Goal: Transaction & Acquisition: Purchase product/service

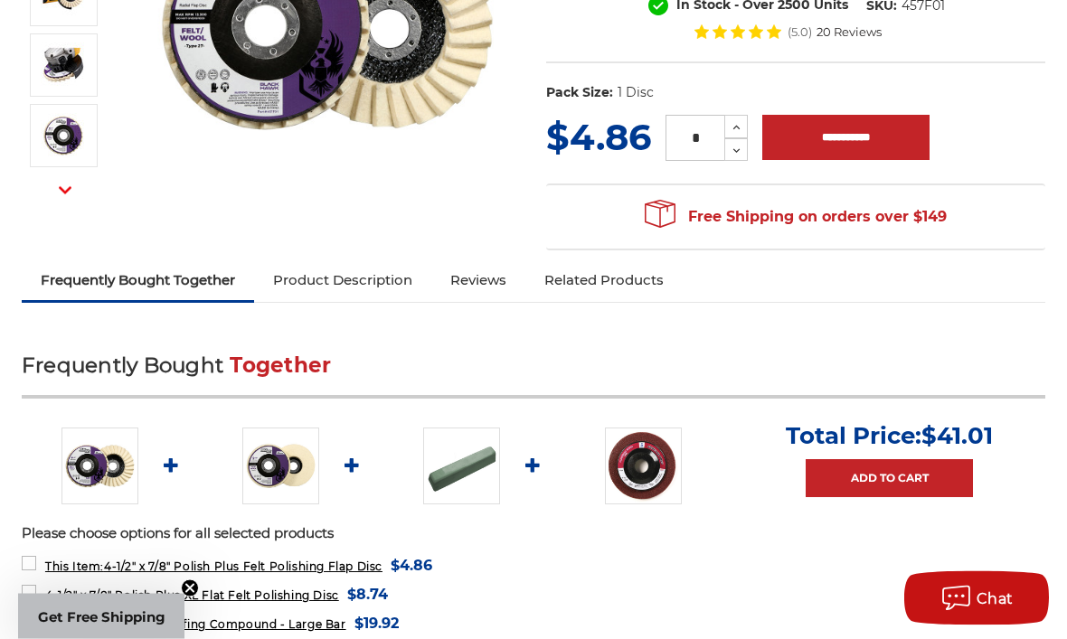
scroll to position [383, 0]
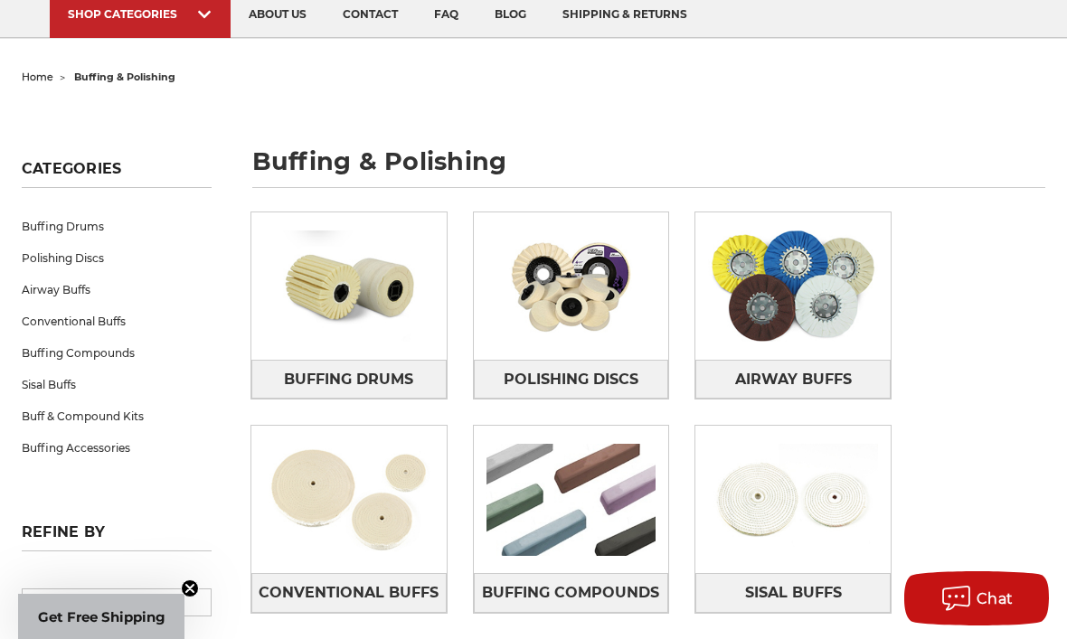
scroll to position [116, 0]
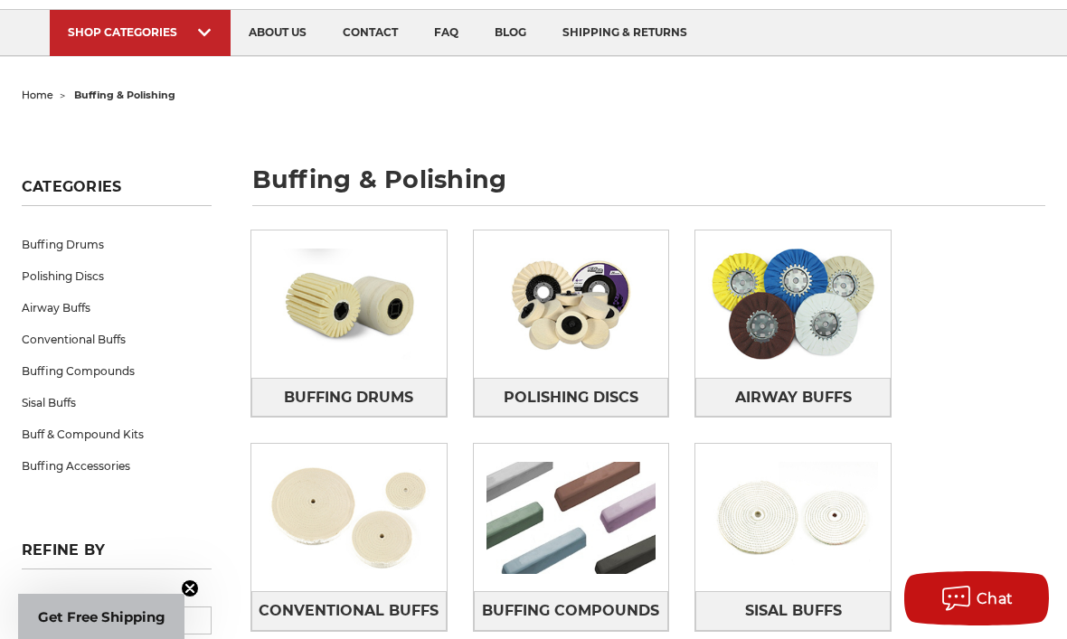
click at [576, 323] on img at bounding box center [571, 304] width 195 height 137
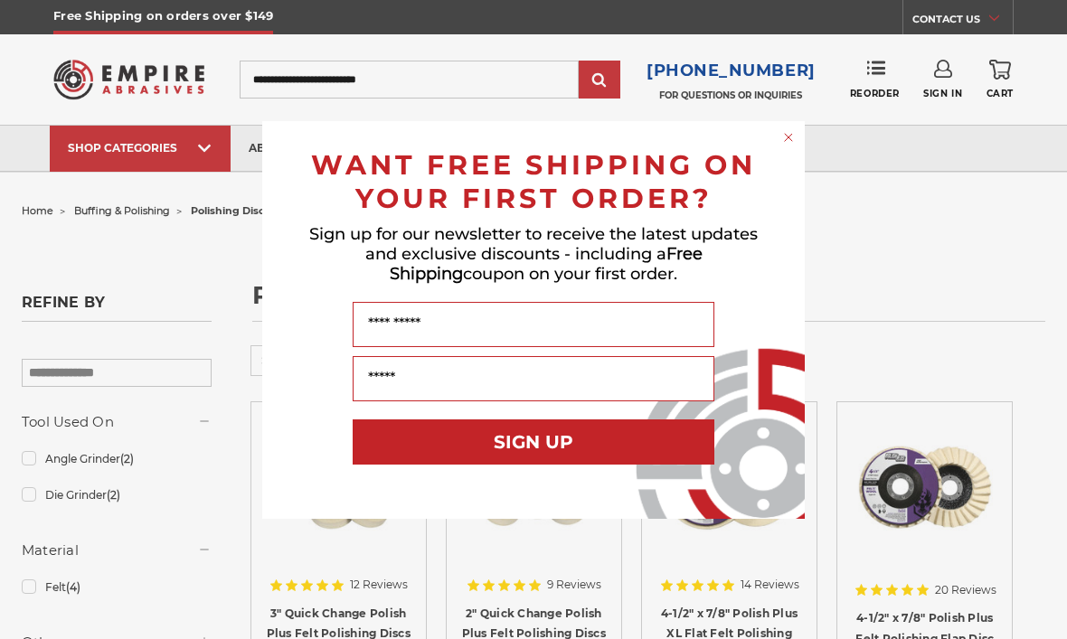
click at [152, 469] on div "Close dialog WANT FREE SHIPPING ON YOUR FIRST ORDER? Sign up for our newsletter…" at bounding box center [533, 319] width 1067 height 639
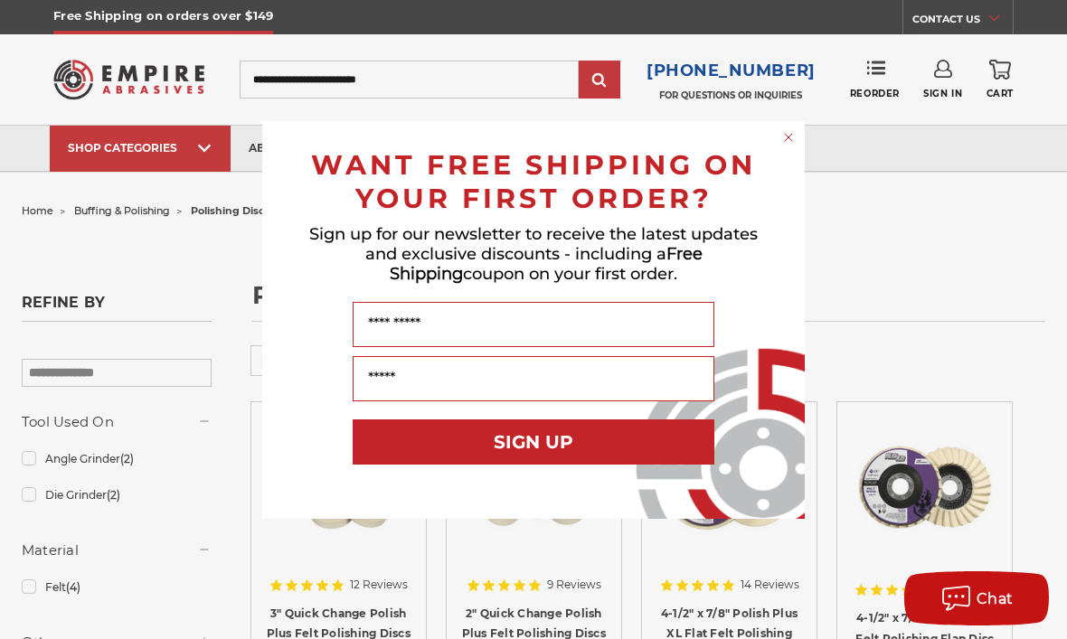
click at [780, 143] on icon "Close dialog" at bounding box center [789, 137] width 18 height 18
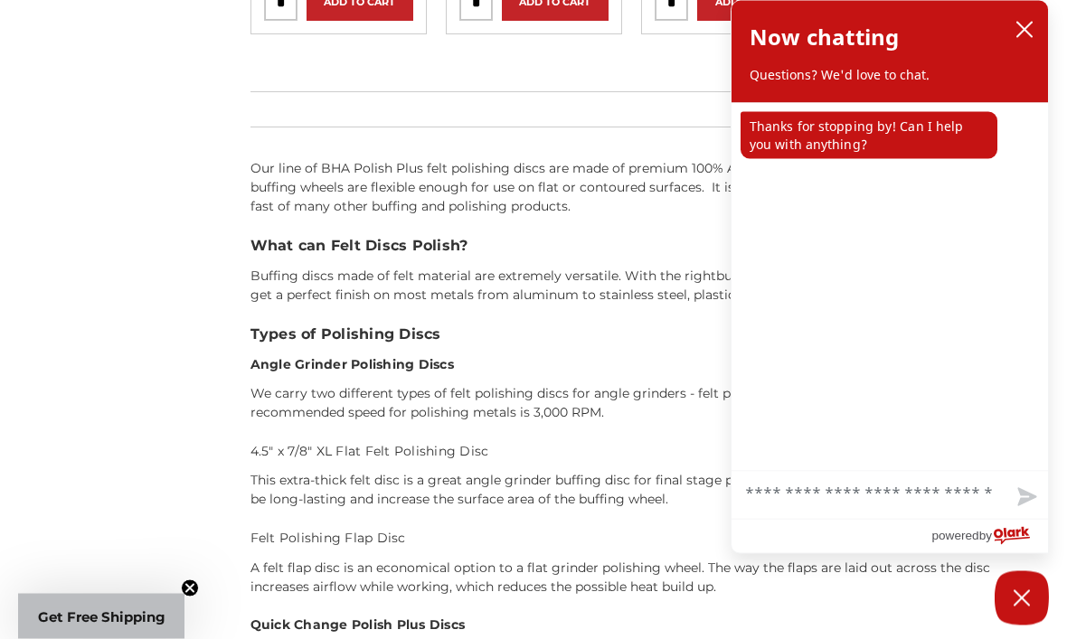
scroll to position [720, 0]
click at [1018, 33] on icon "close chatbox" at bounding box center [1025, 30] width 18 height 18
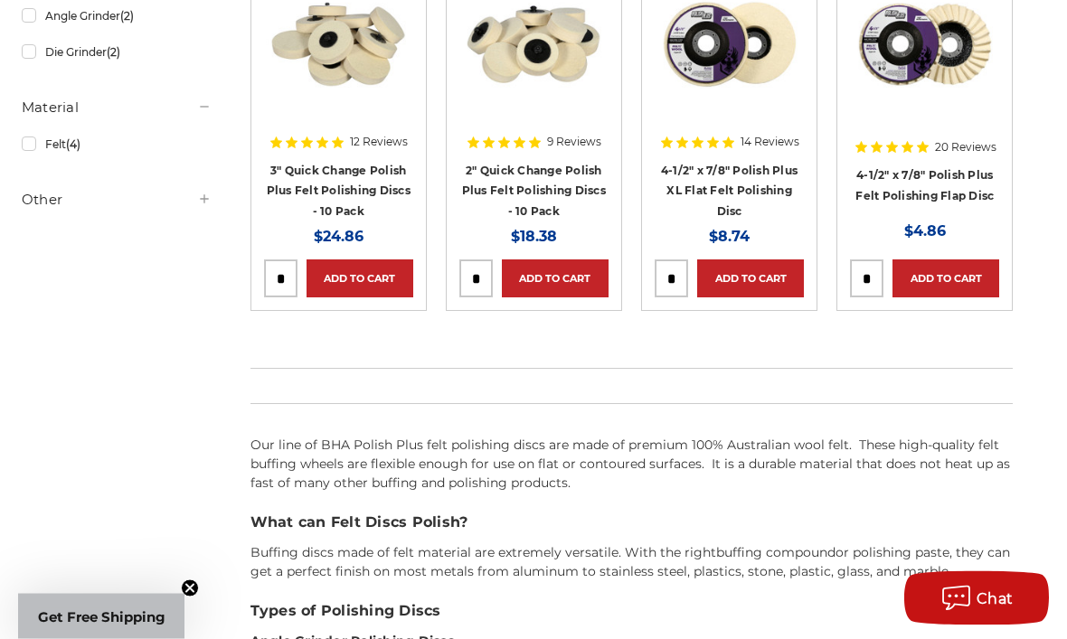
scroll to position [0, 0]
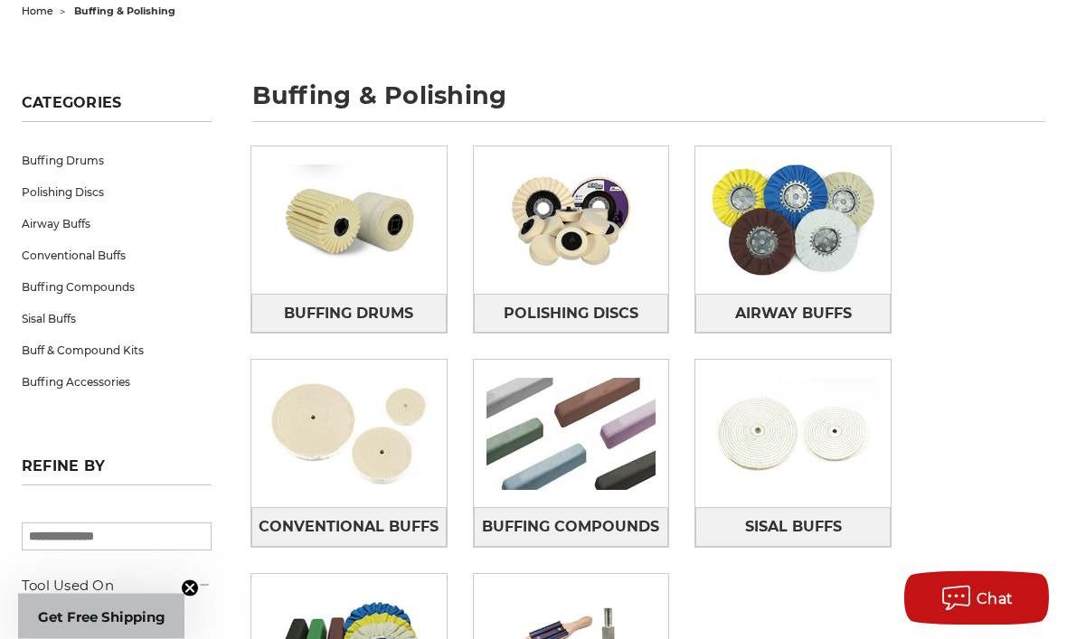
scroll to position [200, 0]
click at [762, 447] on img at bounding box center [793, 433] width 195 height 137
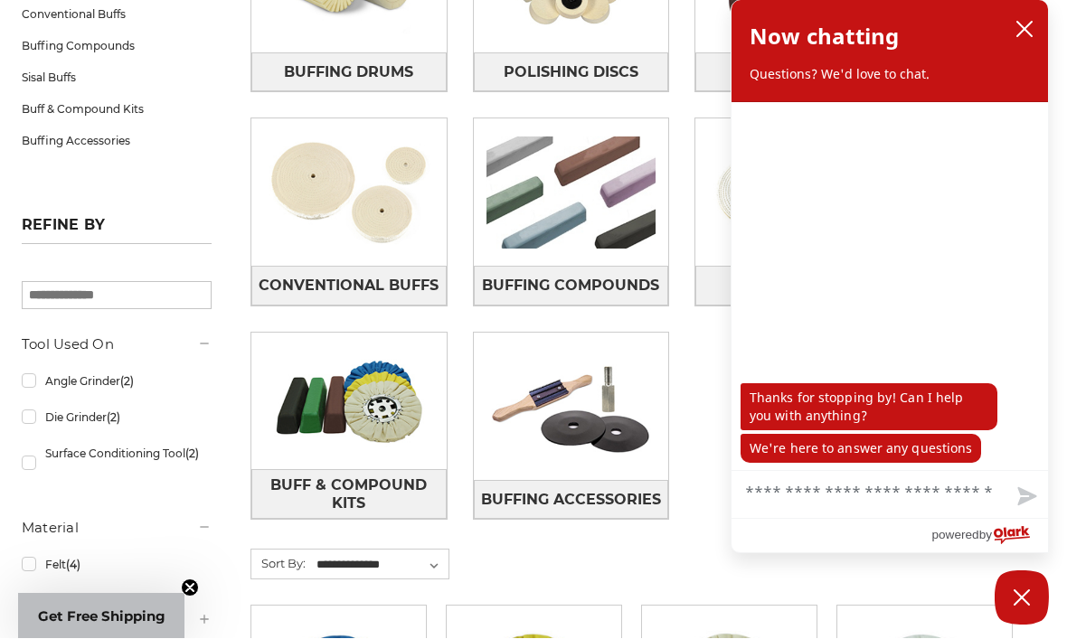
scroll to position [443, 0]
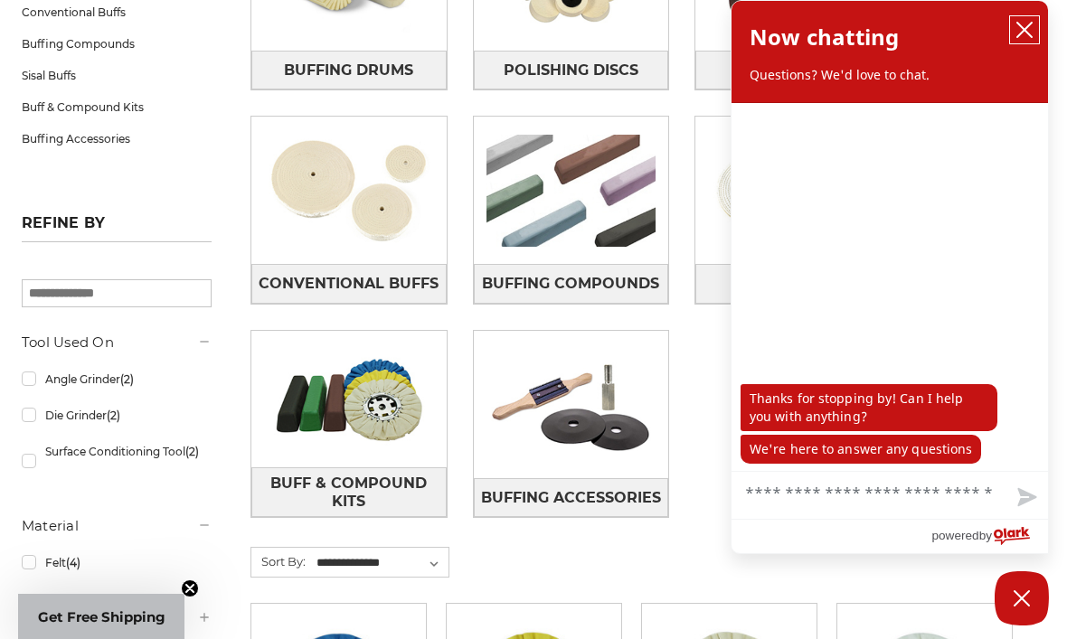
click at [1027, 27] on icon "close chatbox" at bounding box center [1025, 30] width 14 height 14
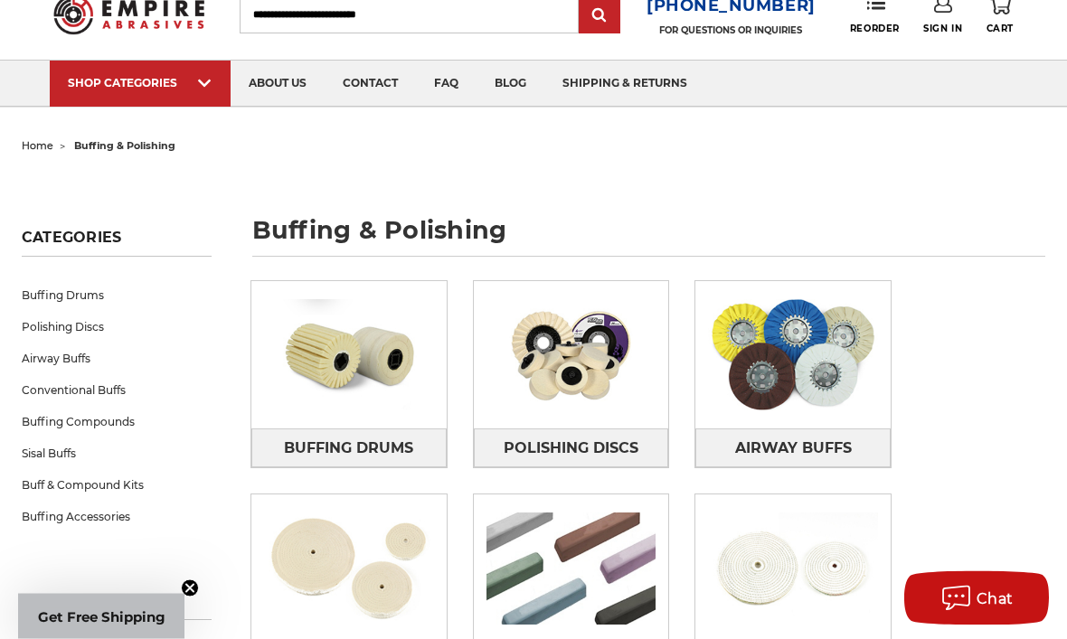
scroll to position [0, 0]
